Goal: Find specific page/section: Find specific page/section

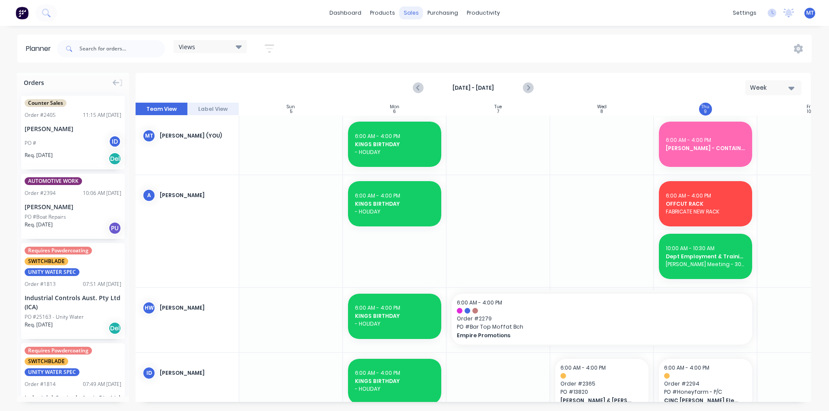
scroll to position [0, 0]
click at [423, 40] on link "Sales Orders" at bounding box center [456, 40] width 114 height 17
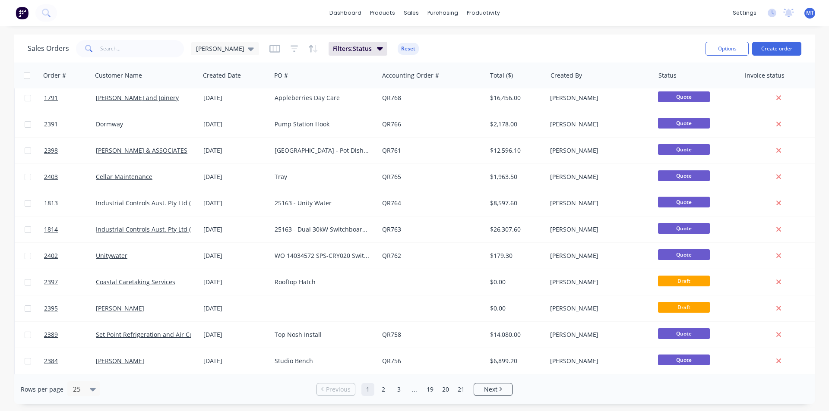
scroll to position [129, 0]
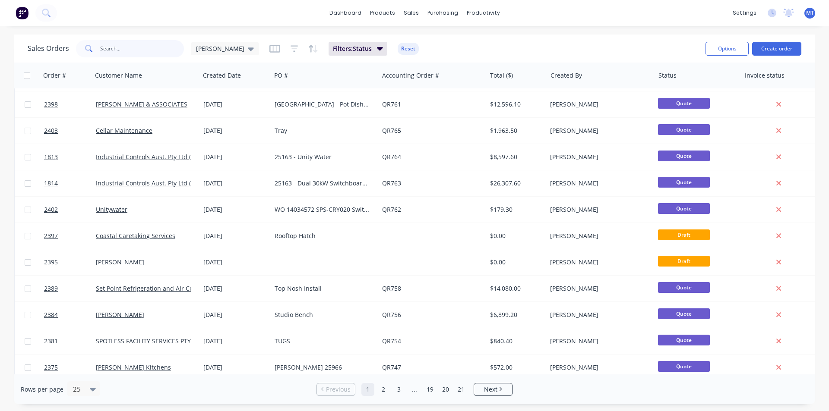
click at [143, 47] on input "text" at bounding box center [142, 48] width 84 height 17
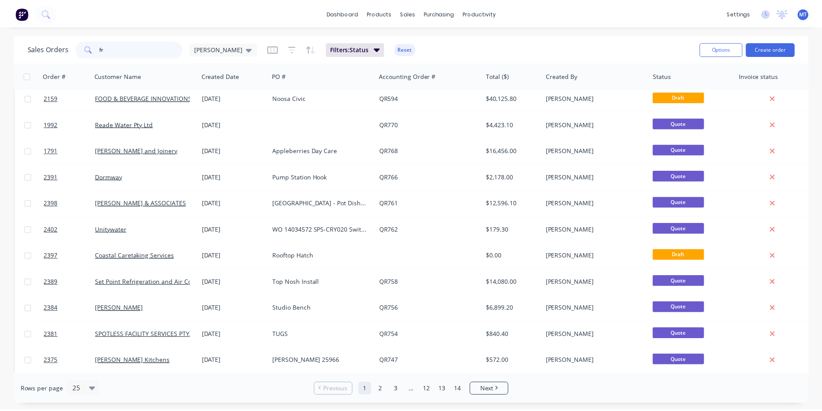
scroll to position [0, 0]
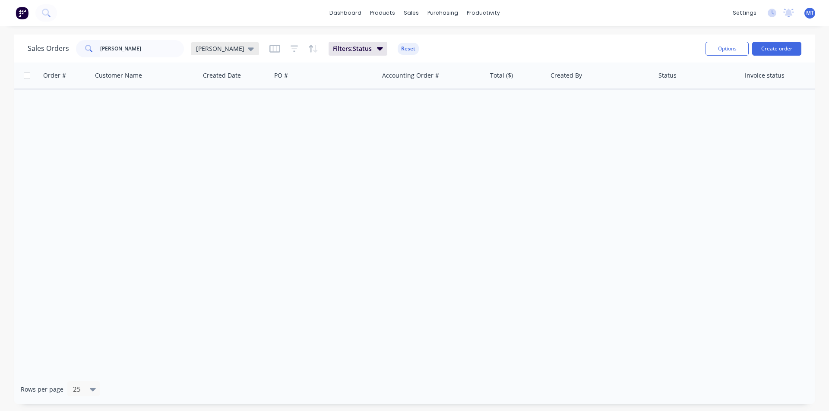
click at [248, 47] on icon at bounding box center [251, 48] width 6 height 3
click at [211, 123] on button "None" at bounding box center [242, 122] width 98 height 10
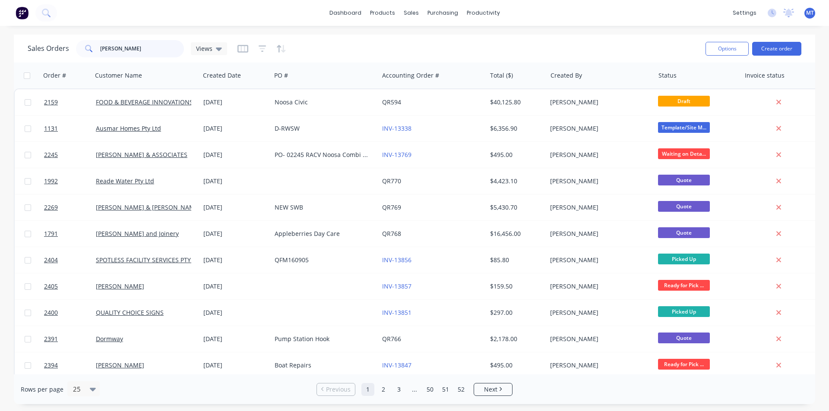
click at [119, 48] on input "[PERSON_NAME]" at bounding box center [142, 48] width 84 height 17
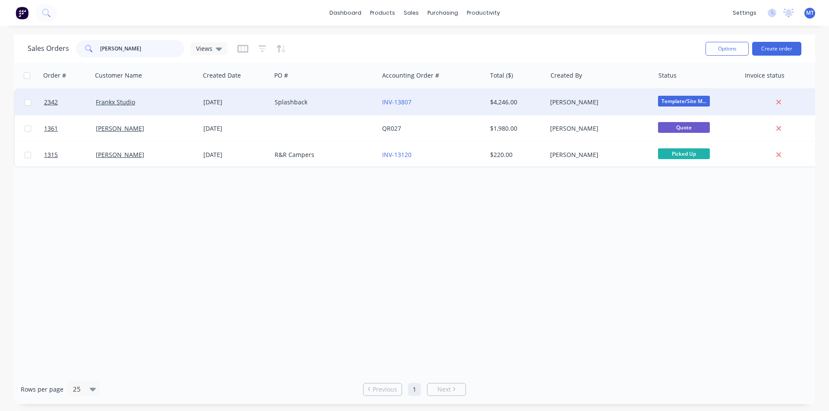
type input "[PERSON_NAME]"
click at [144, 105] on div "Frankx Studio" at bounding box center [144, 102] width 96 height 9
